Goal: Information Seeking & Learning: Learn about a topic

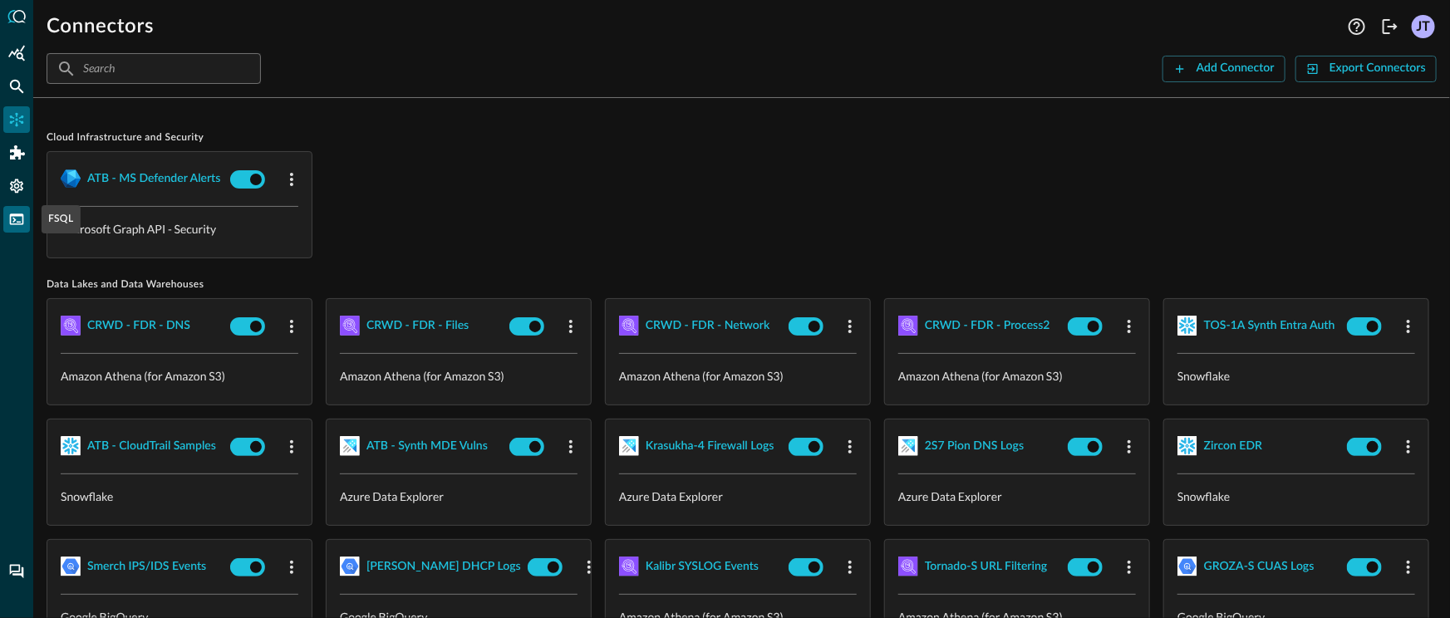
click at [17, 224] on icon "FSQL" at bounding box center [17, 219] width 14 height 11
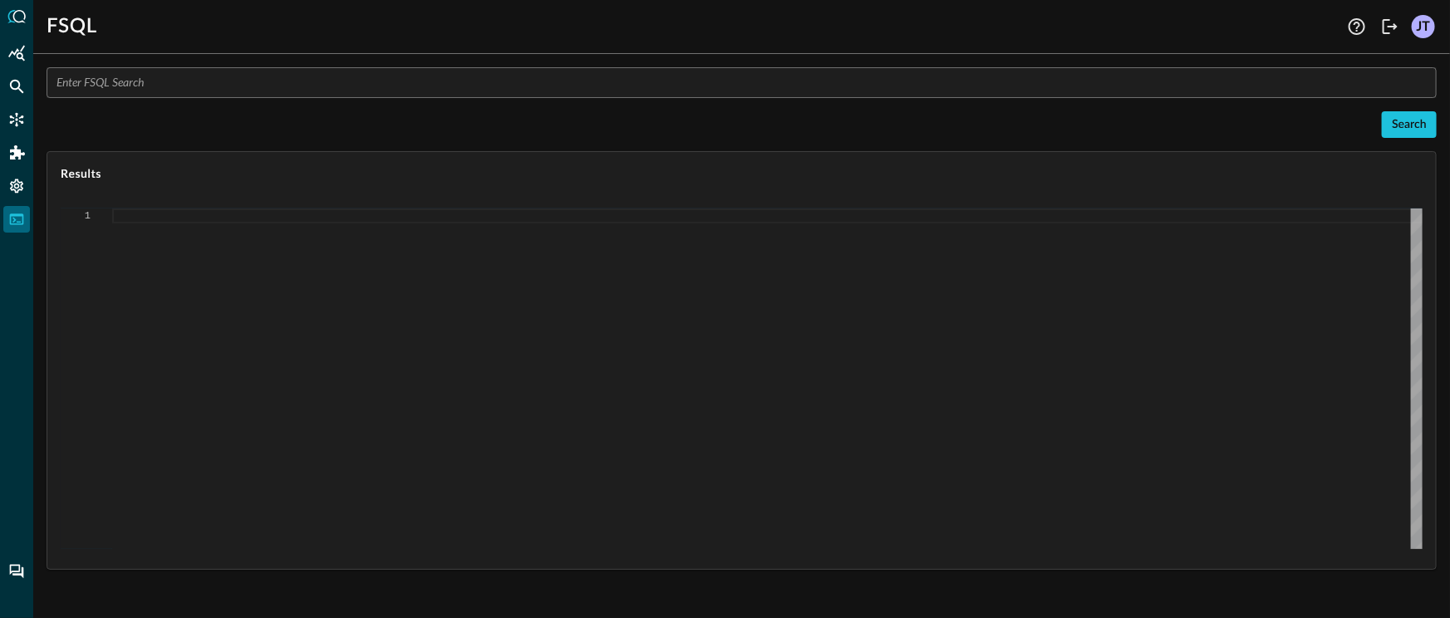
click at [283, 101] on div "​ Search Results 1" at bounding box center [742, 318] width 1390 height 503
click at [287, 91] on input "text" at bounding box center [747, 82] width 1380 height 31
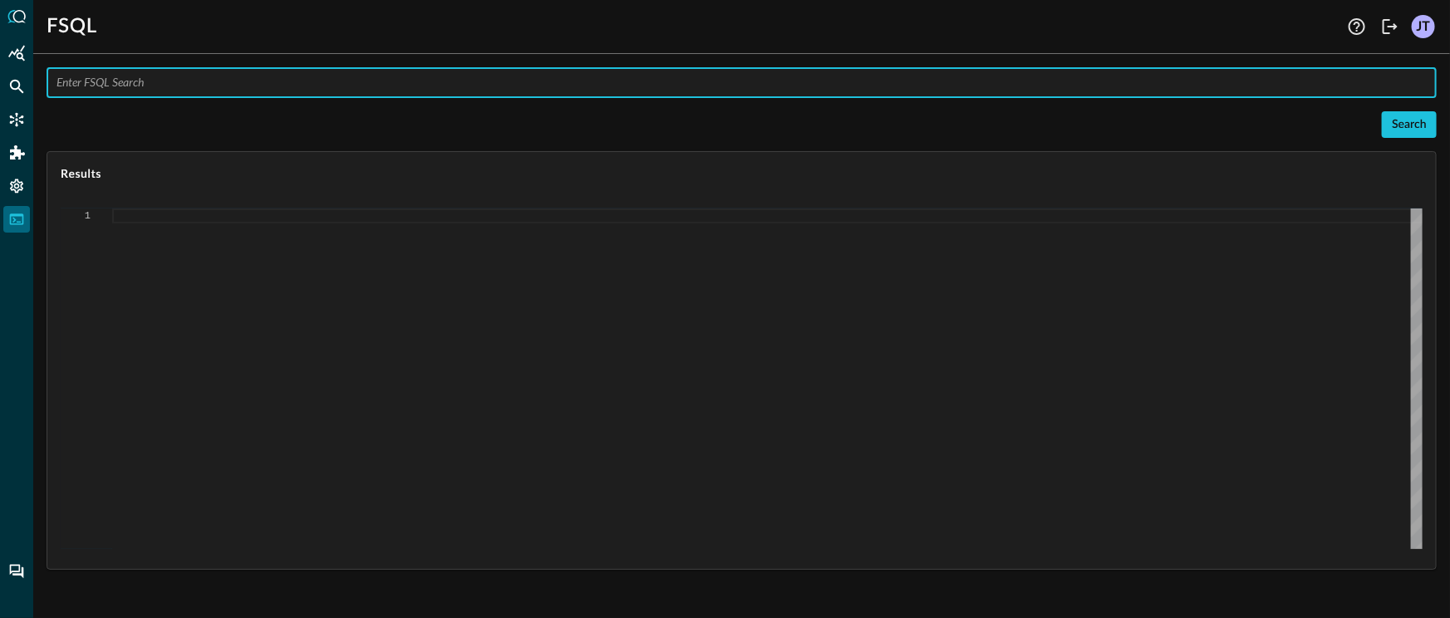
paste input "QUERY detection_finding.device.*, detection_finding.device.os.*, detection_find…"
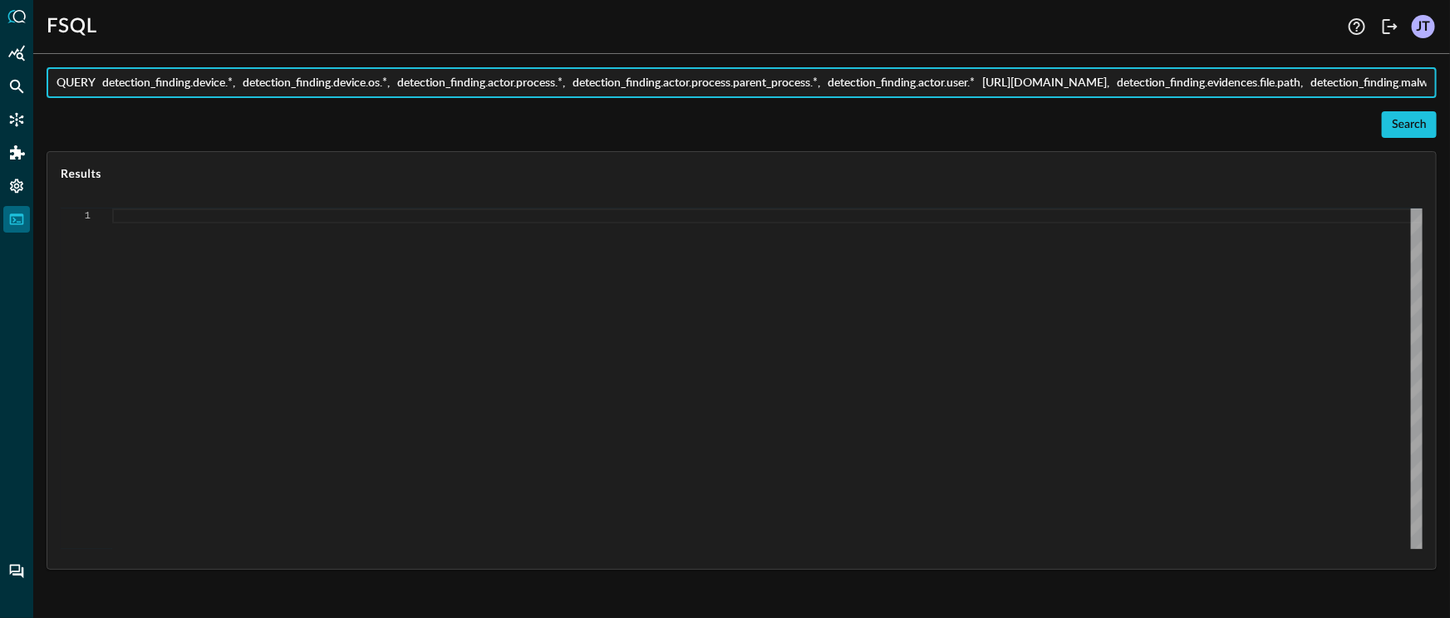
scroll to position [0, 759]
type input "QUERY detection_finding.device.*, detection_finding.device.os.*, detection_find…"
click at [1424, 125] on div "Search" at bounding box center [1409, 125] width 35 height 21
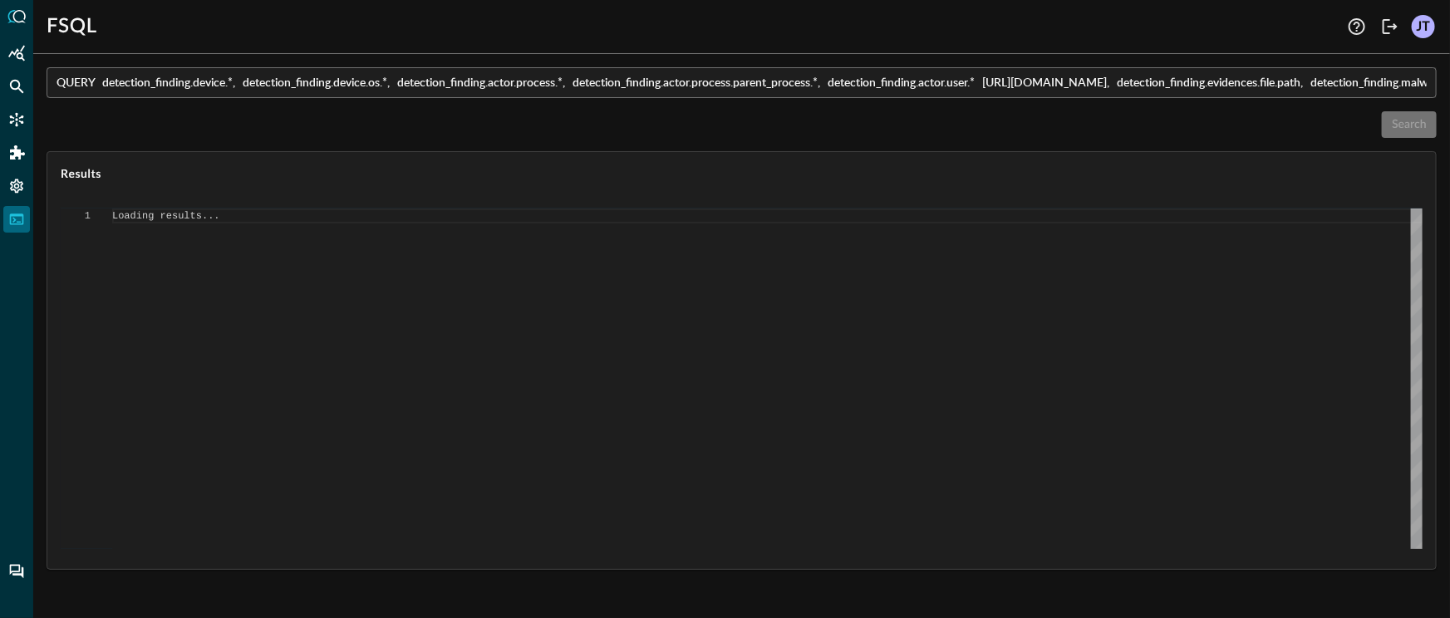
type textarea "{ "response": [ { "status": "connected" }, { "command": "QUERY" }, { "search_id…"
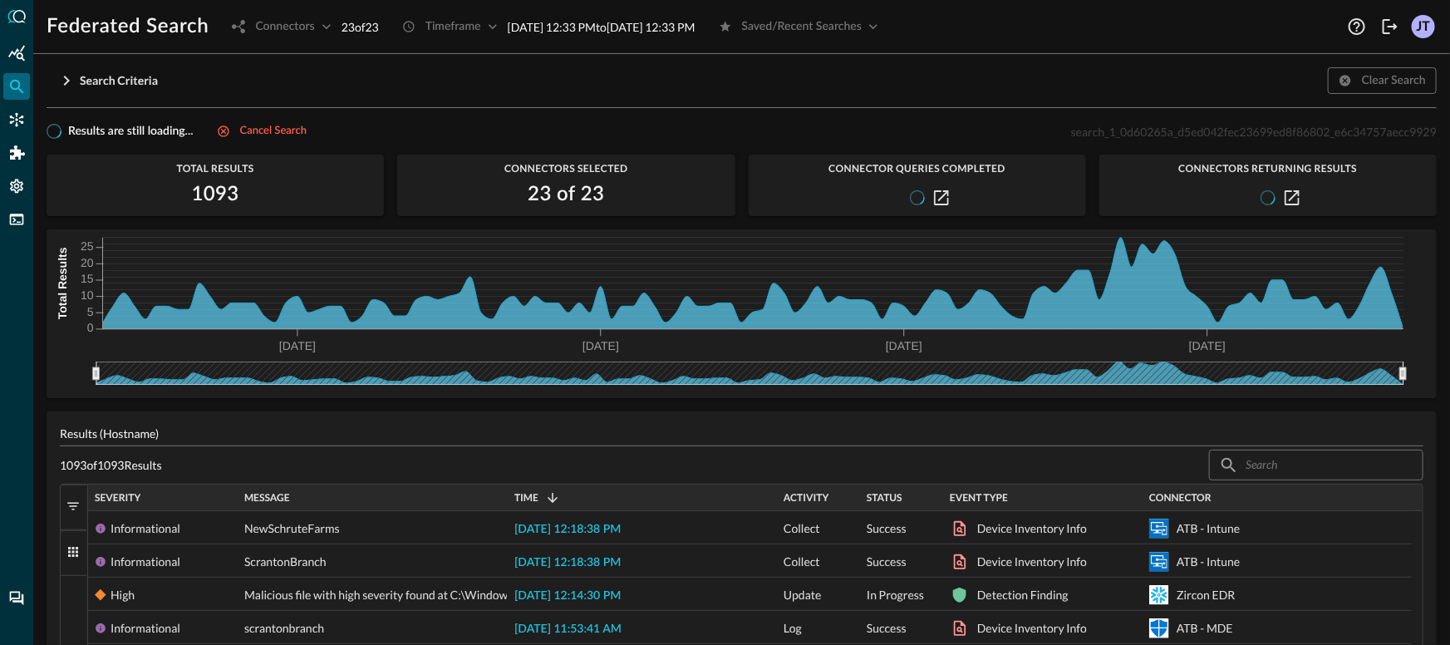
click at [64, 501] on button "Filters" at bounding box center [74, 508] width 27 height 46
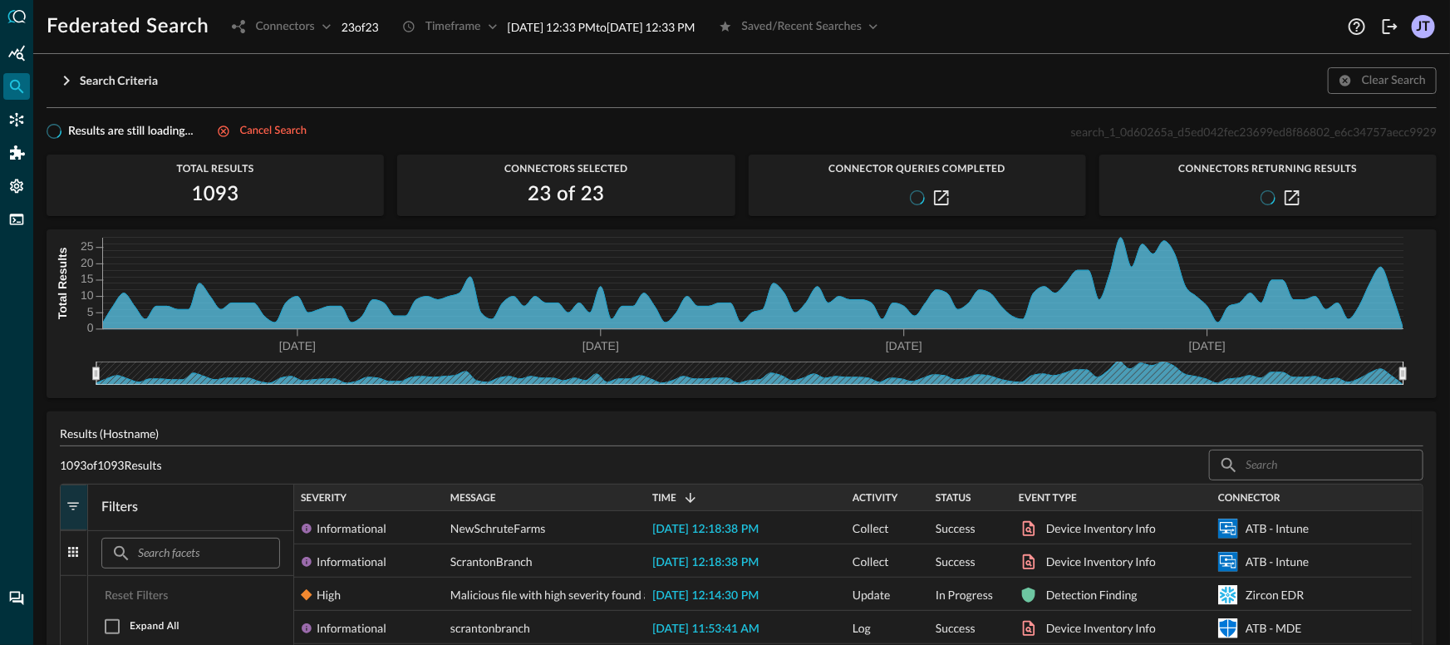
scroll to position [288, 0]
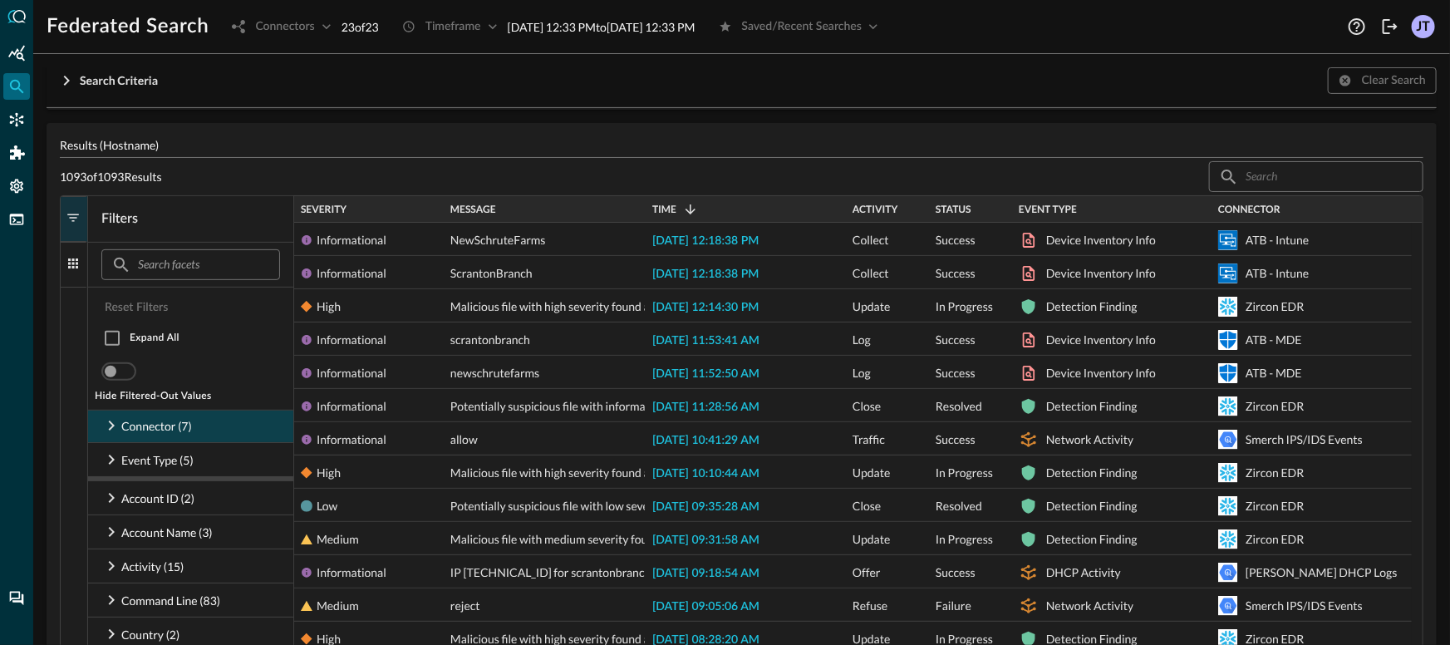
click at [226, 426] on div "Connector (7)" at bounding box center [190, 425] width 205 height 33
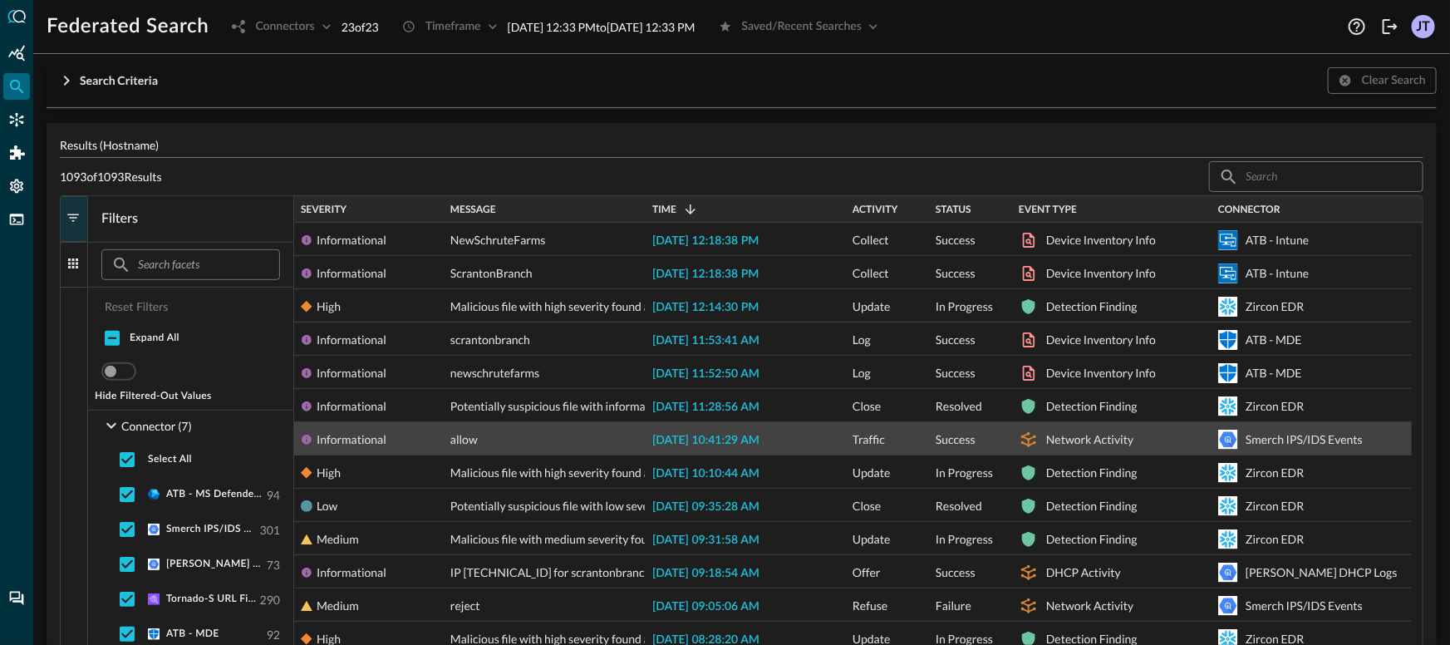
scroll to position [0, 0]
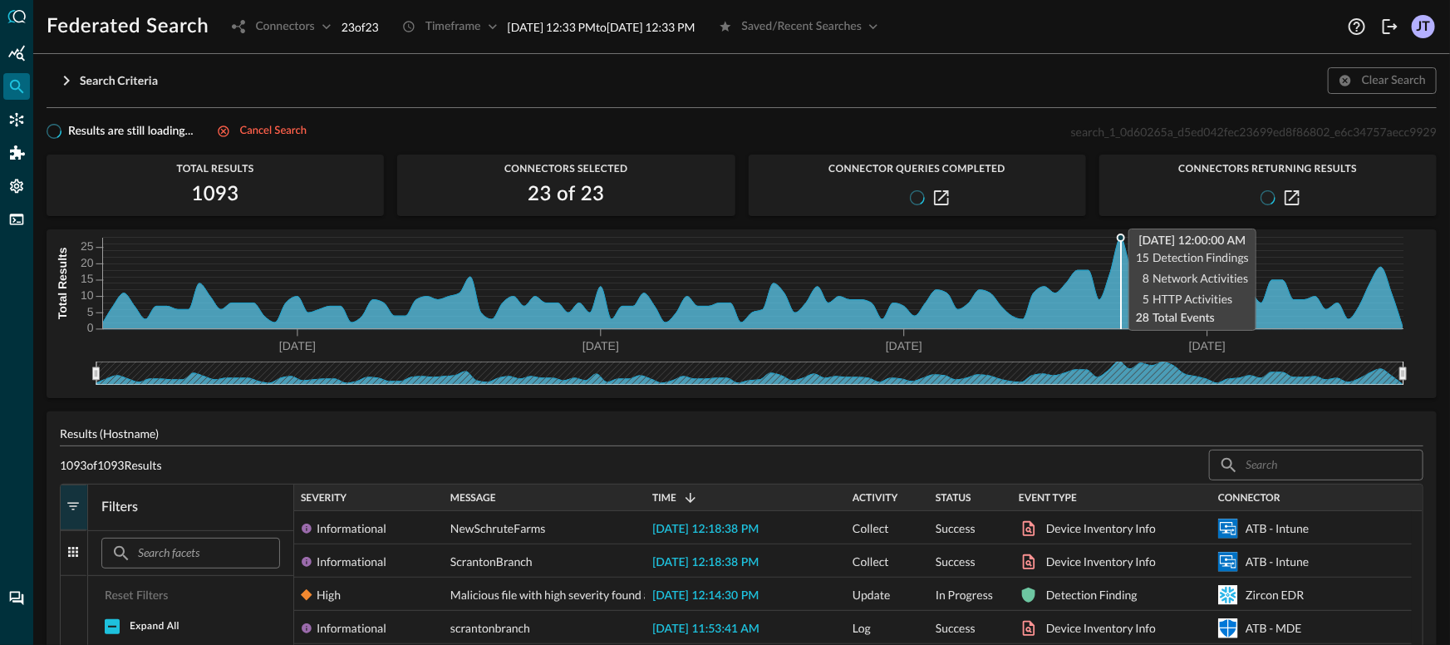
click at [1123, 292] on icon at bounding box center [753, 282] width 1300 height 88
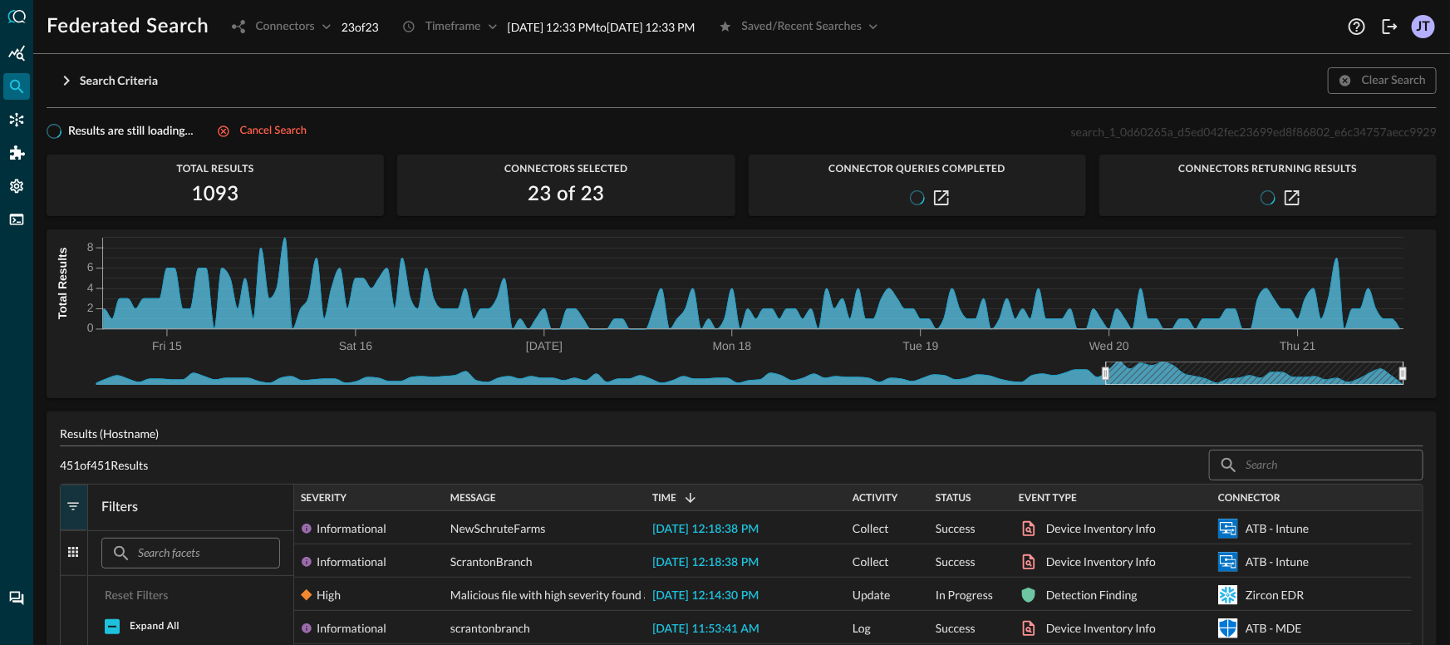
drag, startPoint x: 97, startPoint y: 371, endPoint x: 1104, endPoint y: 387, distance: 1007.4
click at [1104, 387] on div "Fri 15 Sat 16 Aug 17 Mon 18 Tue 19 Wed 20 Thu 21 0 2 4 6 8 Total Results" at bounding box center [742, 313] width 1390 height 169
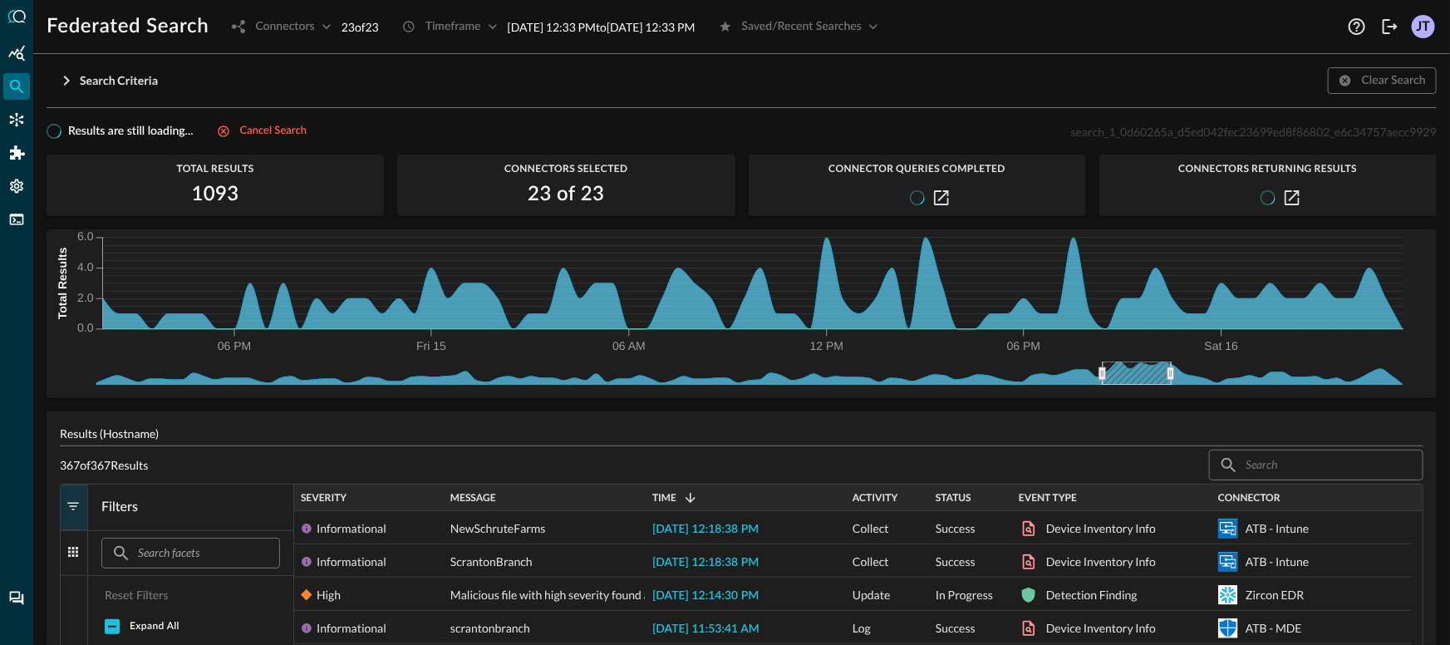
drag, startPoint x: 1400, startPoint y: 379, endPoint x: 1181, endPoint y: 380, distance: 219.4
click at [1174, 380] on icon at bounding box center [1171, 373] width 7 height 12
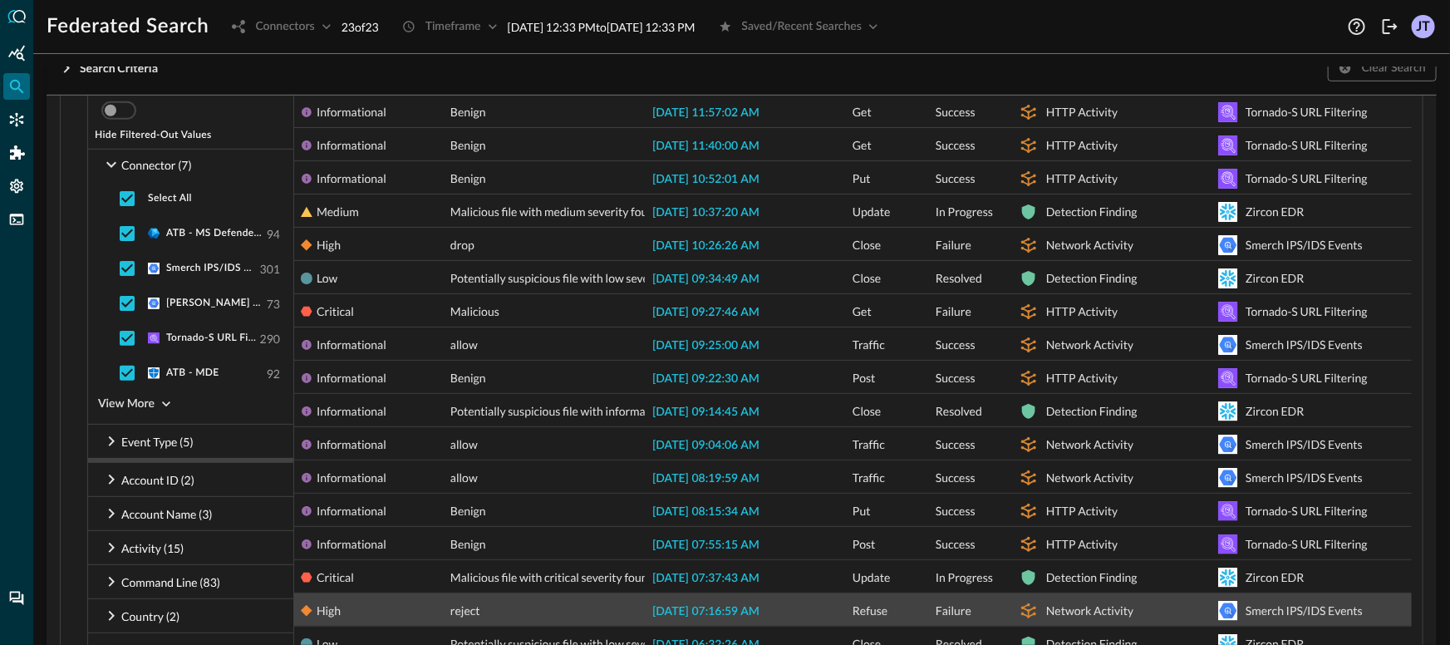
scroll to position [44, 0]
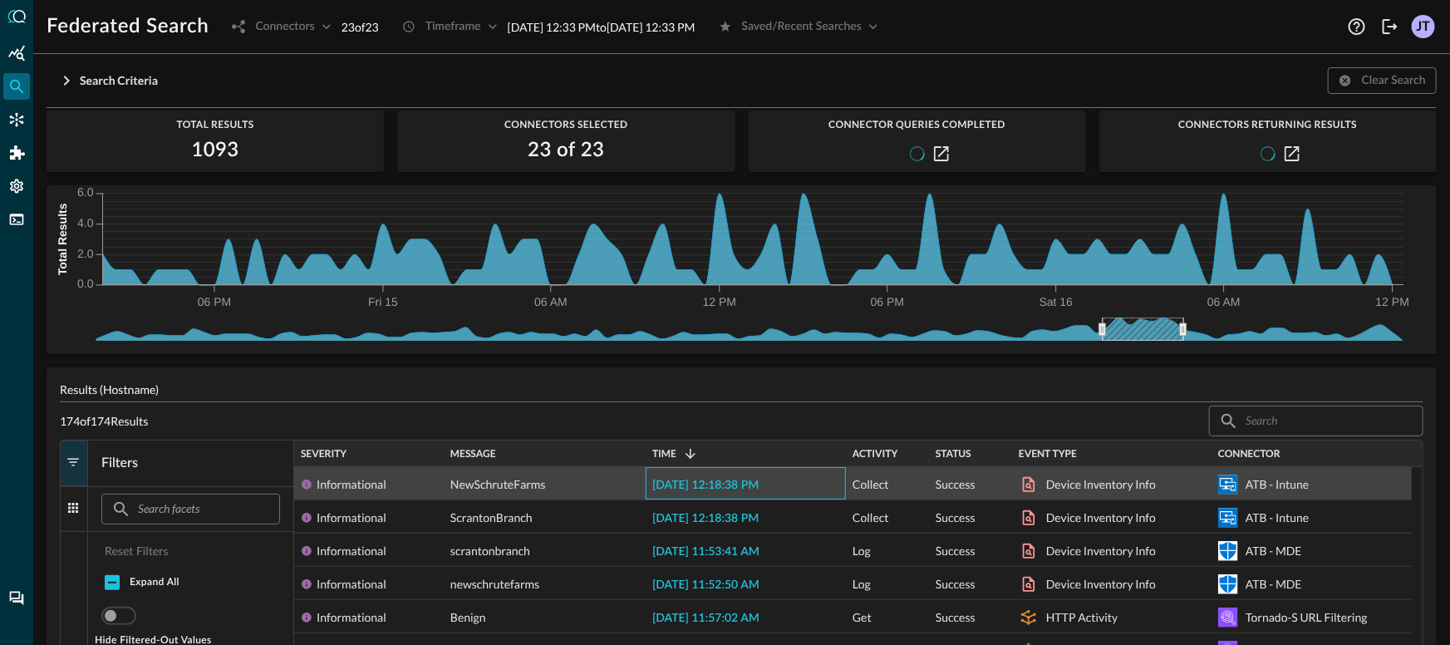
click at [755, 485] on span "2025-08-21 12:18:38 PM" at bounding box center [705, 486] width 106 height 12
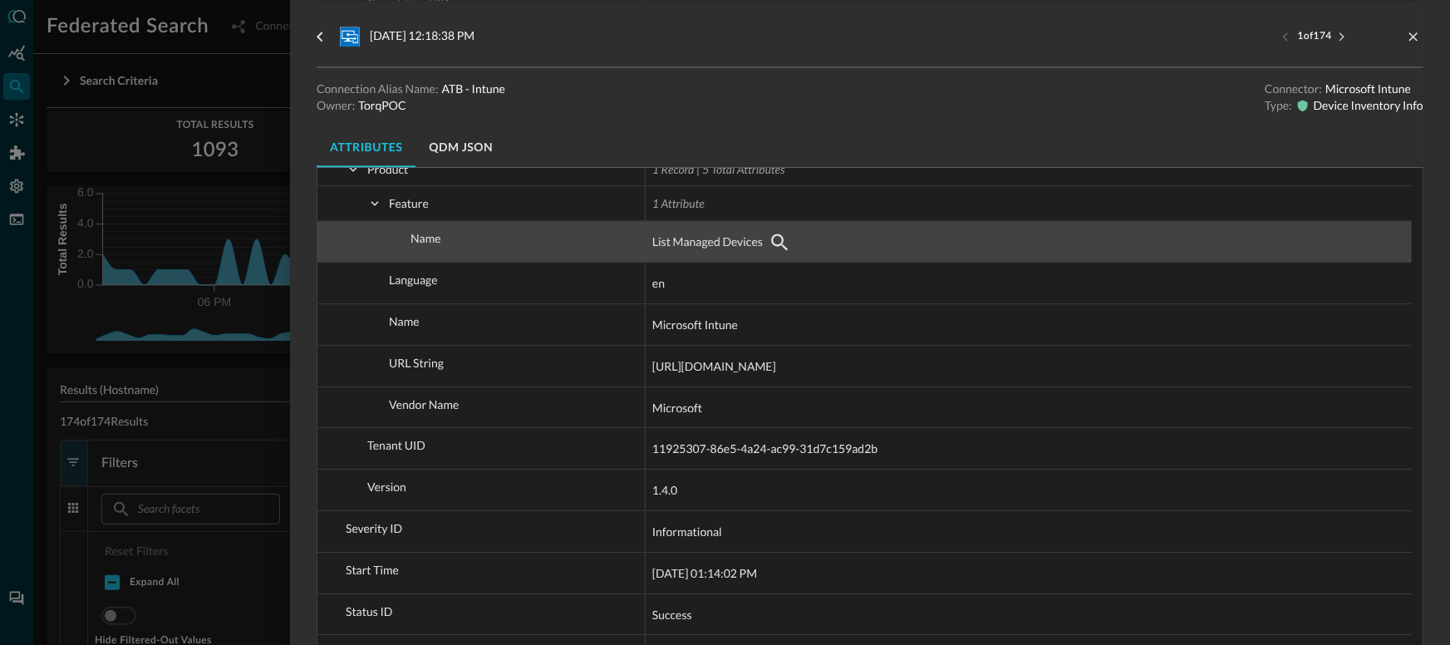
scroll to position [2054, 0]
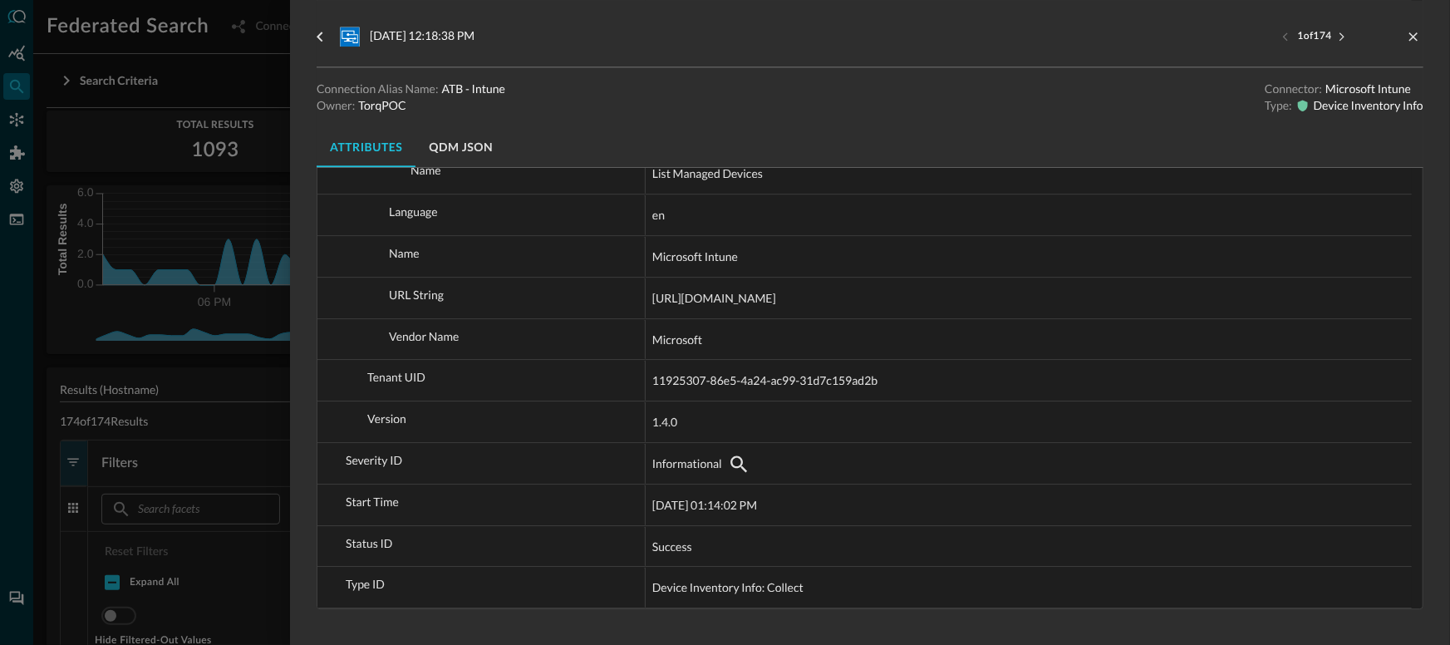
click at [243, 366] on div at bounding box center [725, 322] width 1450 height 645
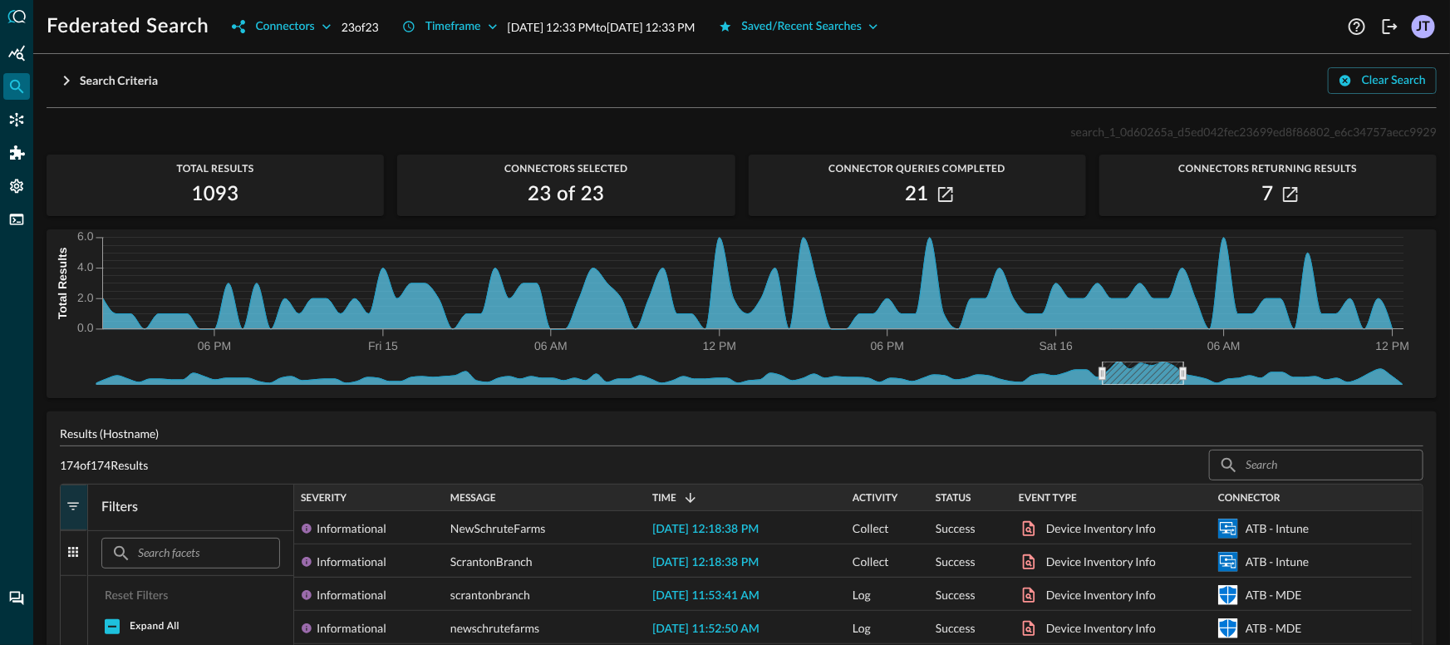
click at [1290, 183] on div "7" at bounding box center [1267, 194] width 337 height 27
click at [1285, 194] on icon "button" at bounding box center [1290, 194] width 15 height 15
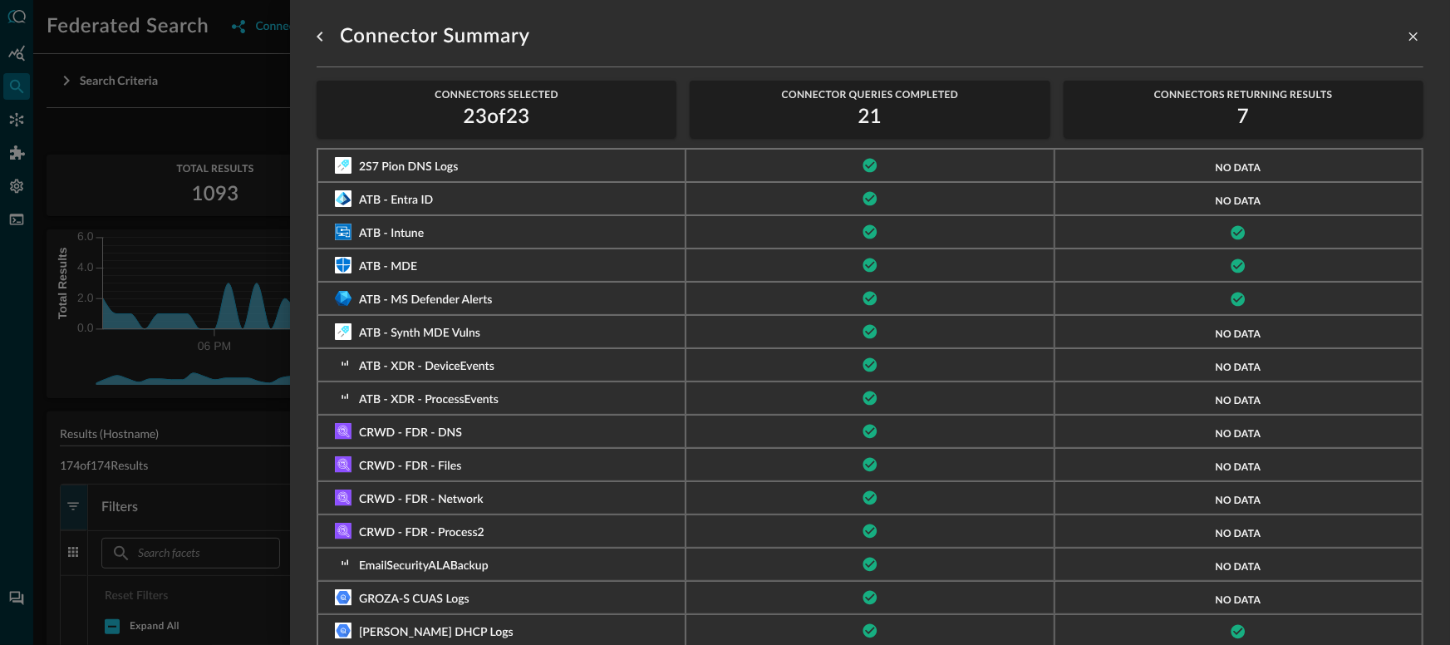
click at [224, 165] on div at bounding box center [725, 322] width 1450 height 645
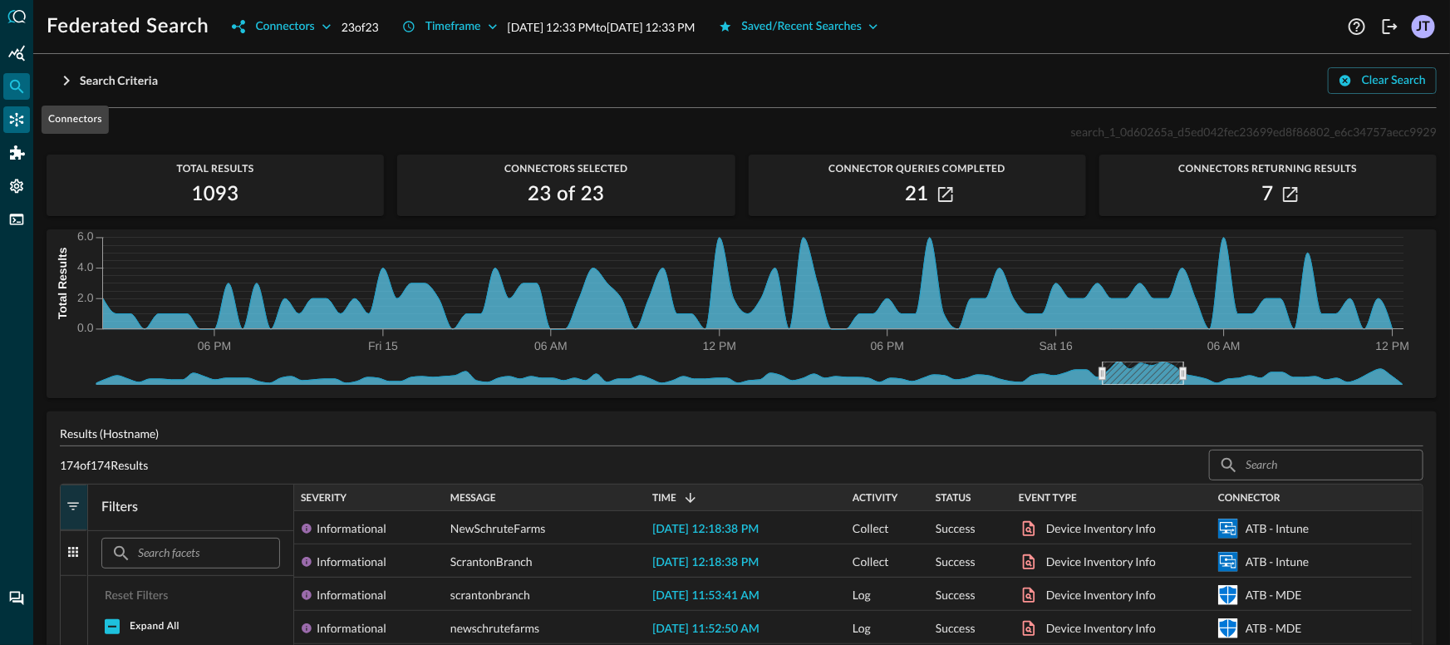
click at [7, 123] on div "Connectors" at bounding box center [16, 119] width 27 height 27
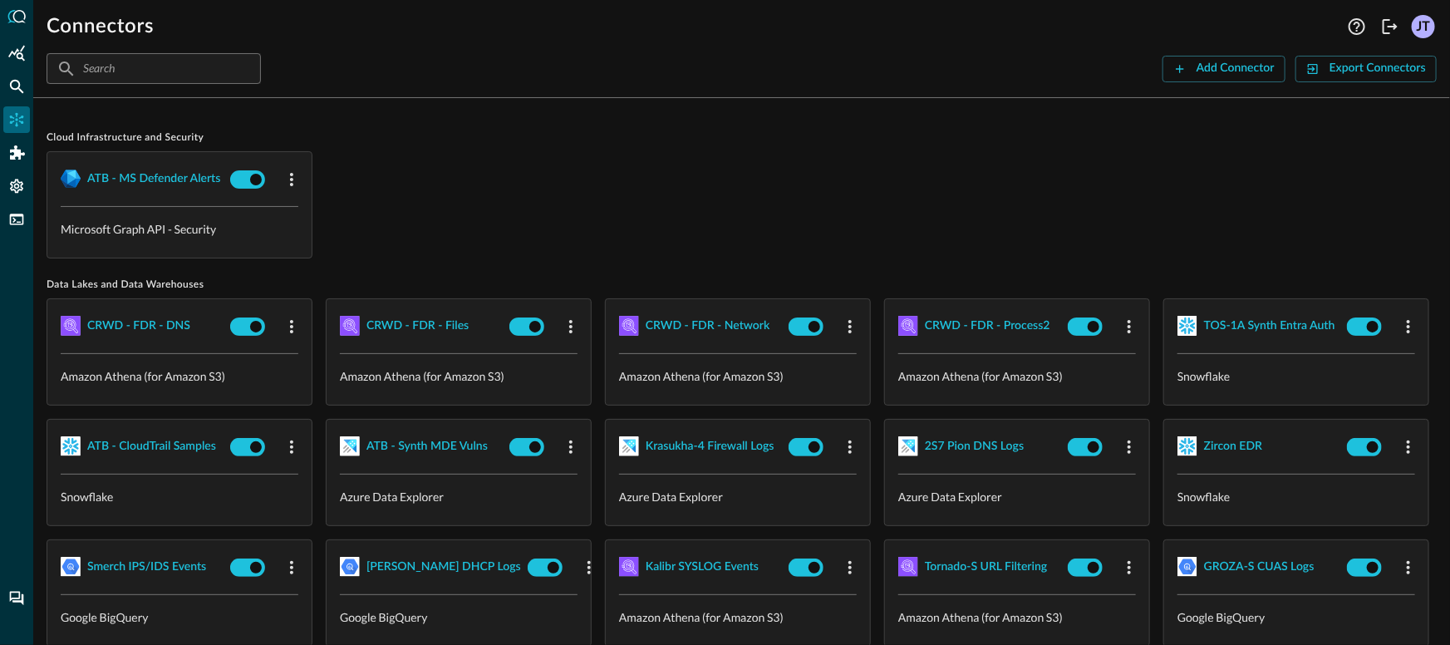
click at [548, 195] on div "ATB - MS Defender Alerts Microsoft Graph API - Security" at bounding box center [742, 204] width 1390 height 107
click at [549, 149] on div "Cloud Infrastructure and Security ATB - MS Defender Alerts Microsoft Graph API …" at bounding box center [742, 194] width 1390 height 127
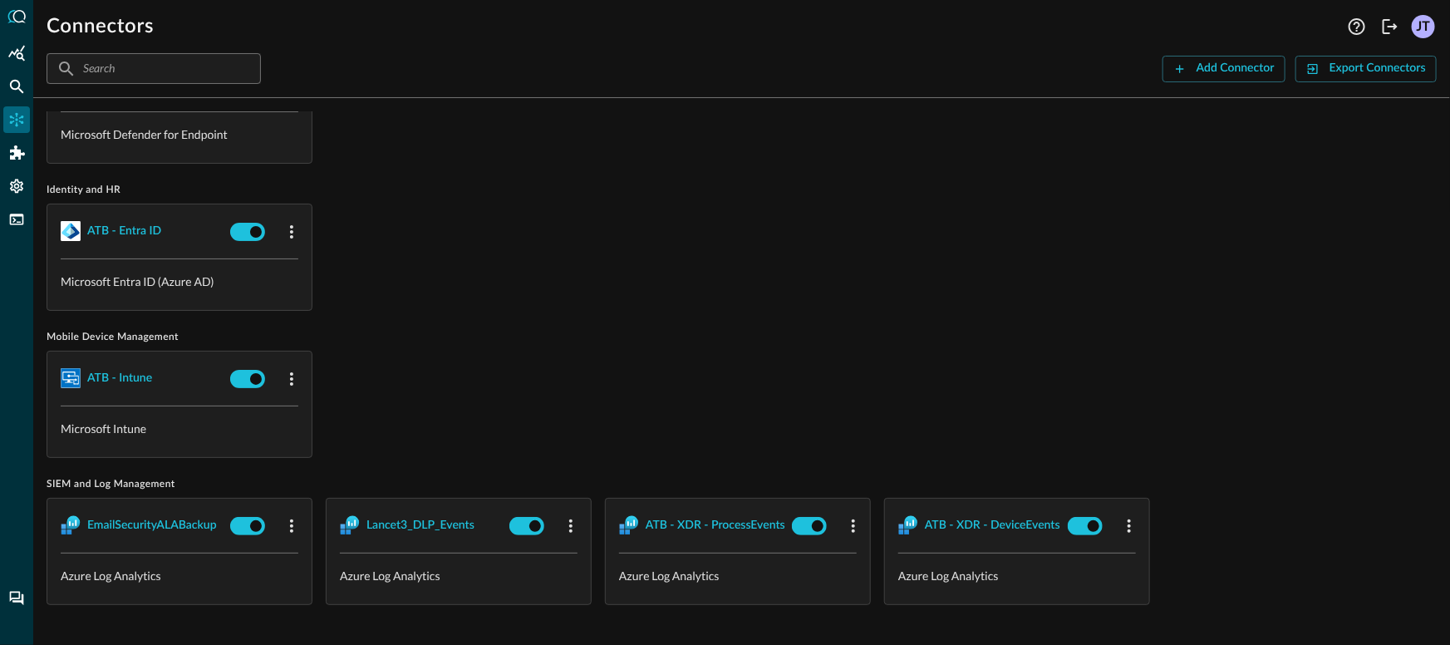
scroll to position [0, 0]
